Goal: Find contact information: Find contact information

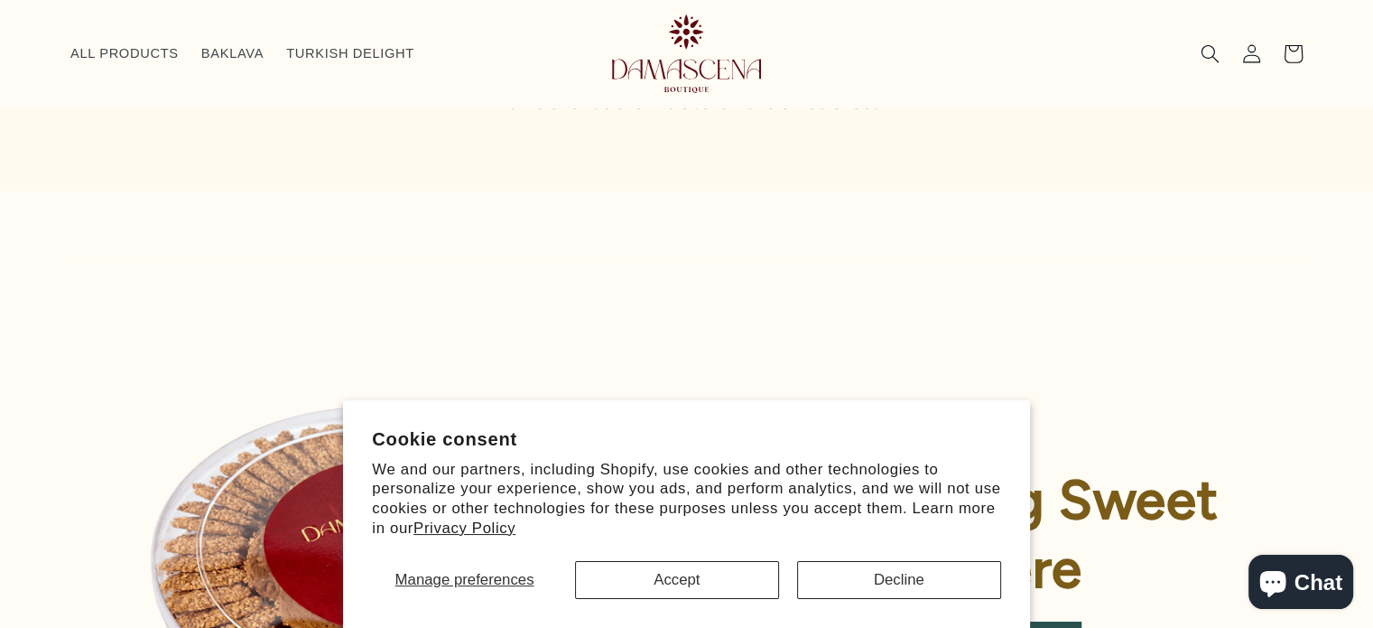
scroll to position [154, 0]
click at [721, 587] on button "Accept" at bounding box center [677, 580] width 204 height 38
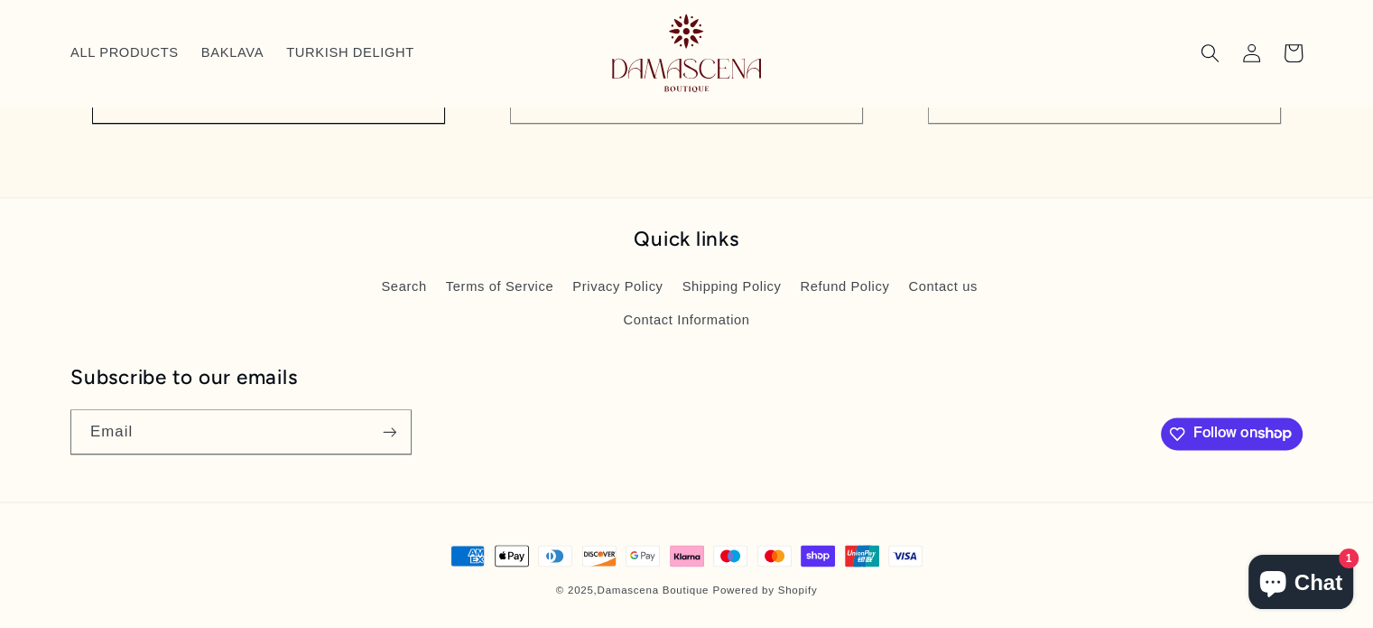
scroll to position [2019, 0]
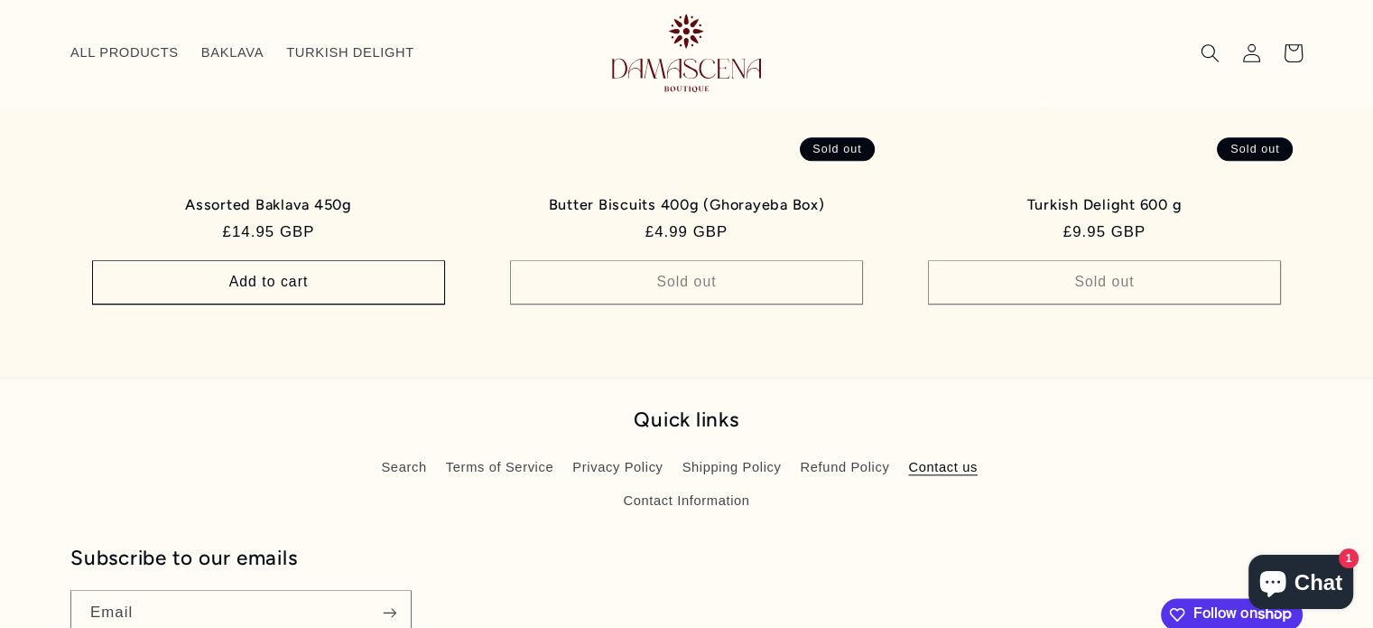
click at [954, 469] on link "Contact us" at bounding box center [943, 467] width 70 height 33
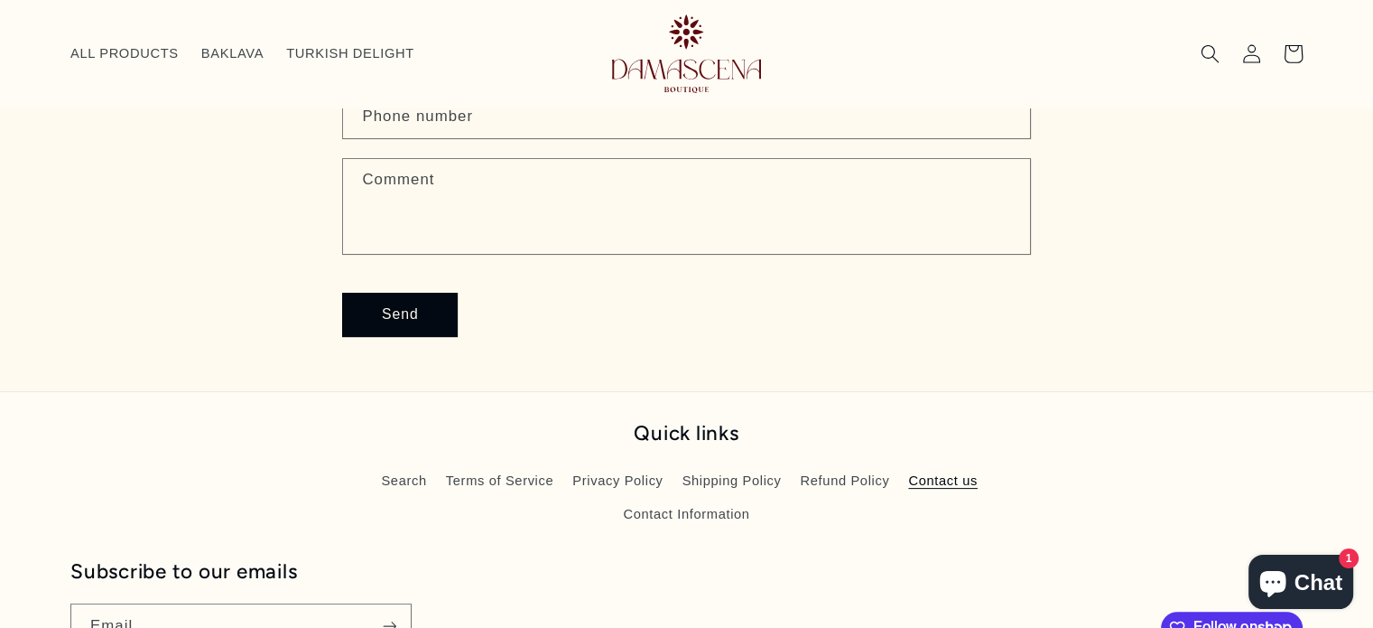
scroll to position [402, 0]
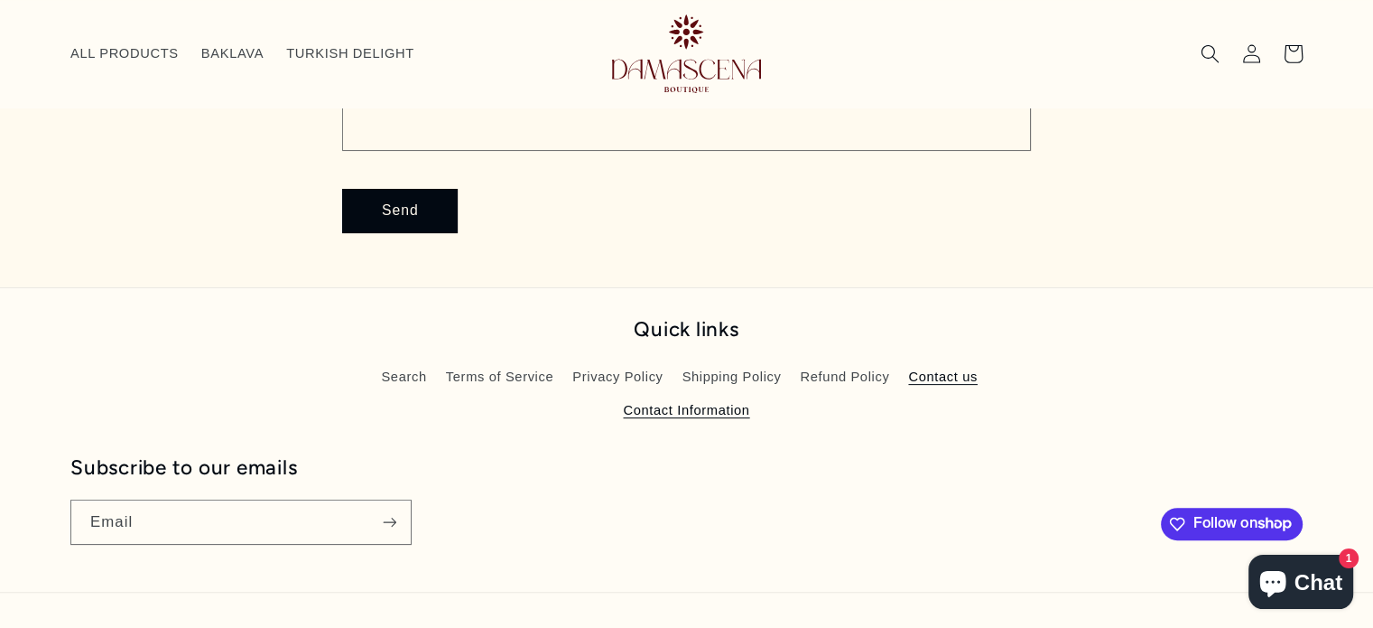
click at [655, 407] on link "Contact Information" at bounding box center [686, 410] width 126 height 33
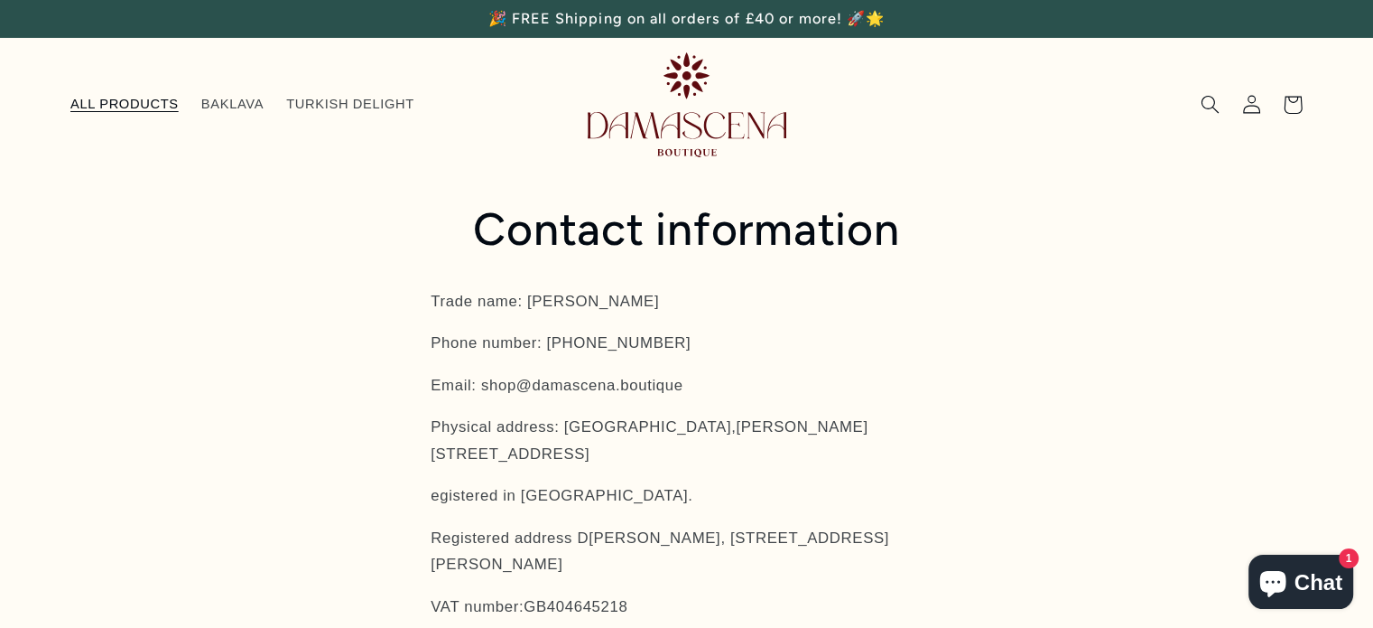
click at [127, 100] on span "ALL PRODUCTS" at bounding box center [124, 104] width 108 height 17
